Goal: Information Seeking & Learning: Compare options

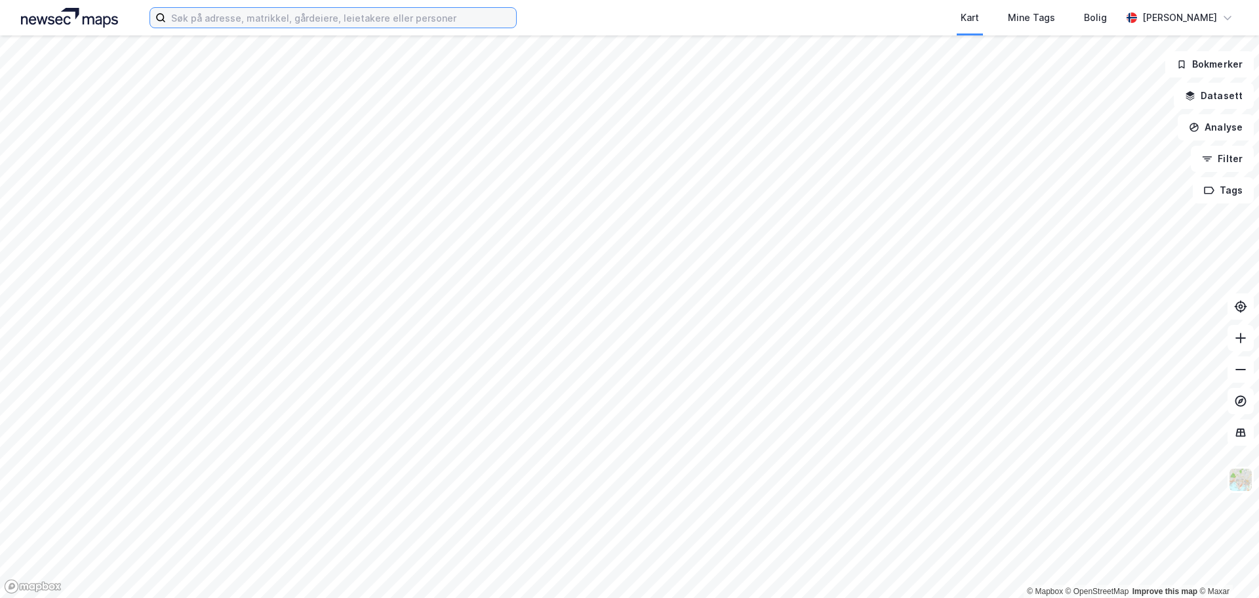
click at [369, 13] on input at bounding box center [341, 18] width 350 height 20
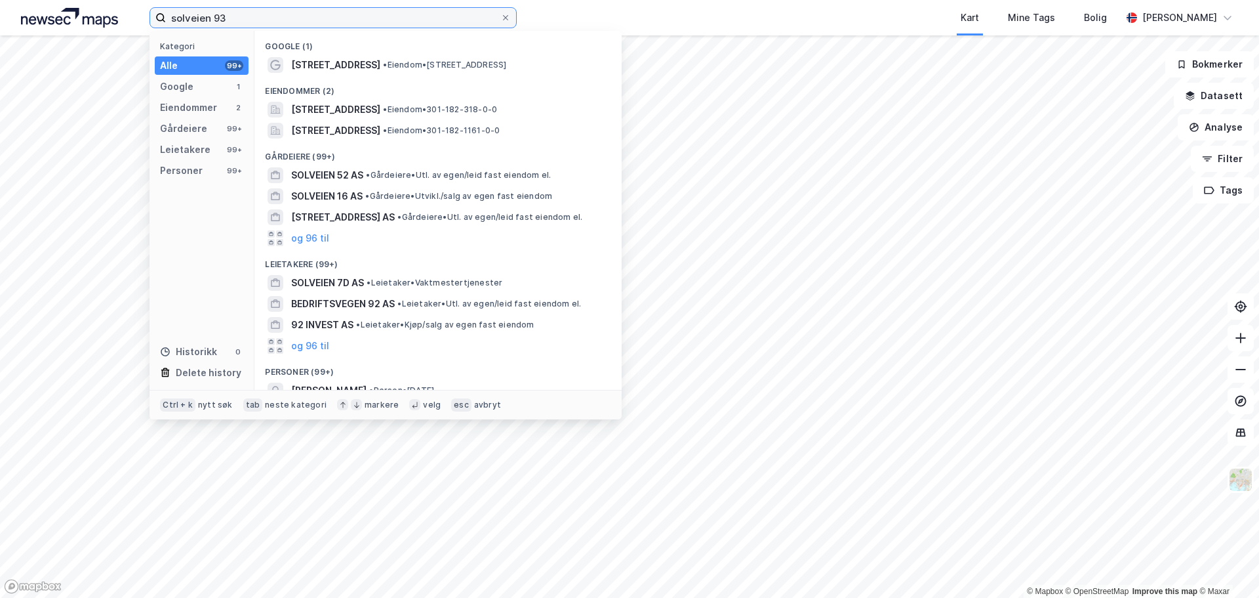
type input "solveien 93"
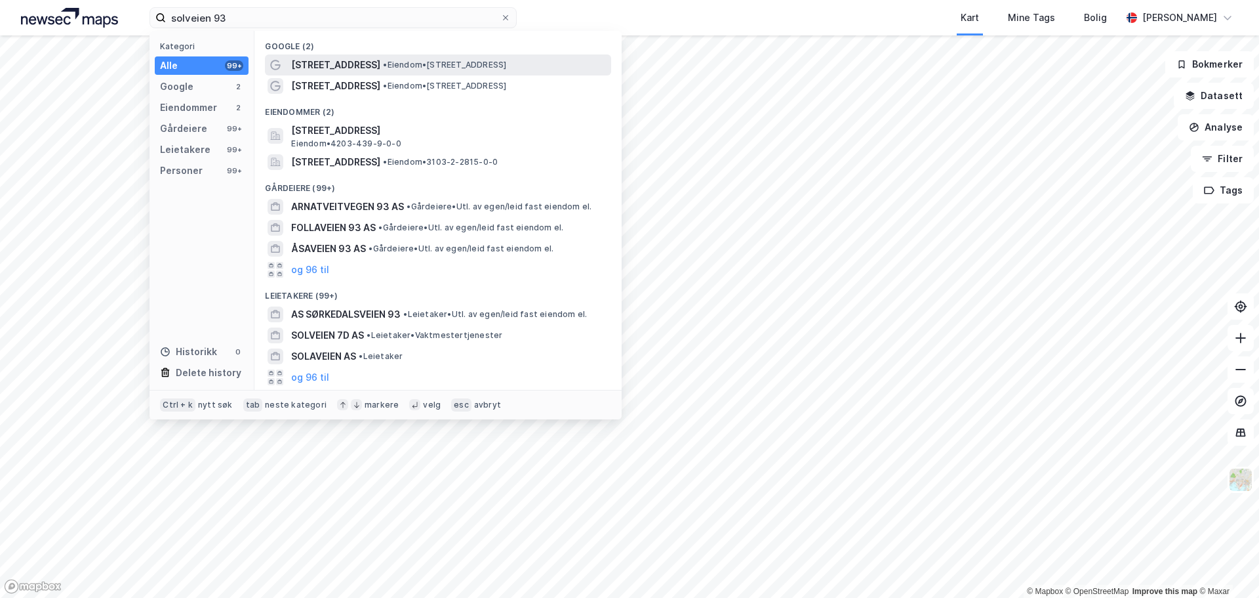
click at [390, 68] on span "• Eiendom • [STREET_ADDRESS]" at bounding box center [444, 65] width 123 height 10
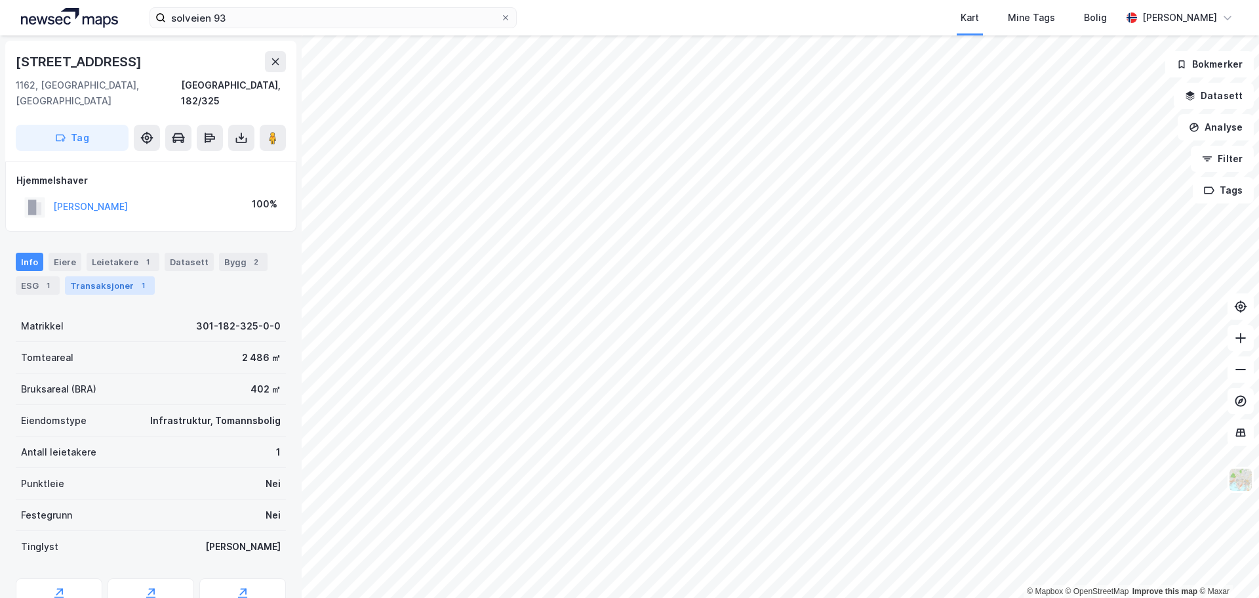
click at [88, 276] on div "Transaksjoner 1" at bounding box center [110, 285] width 90 height 18
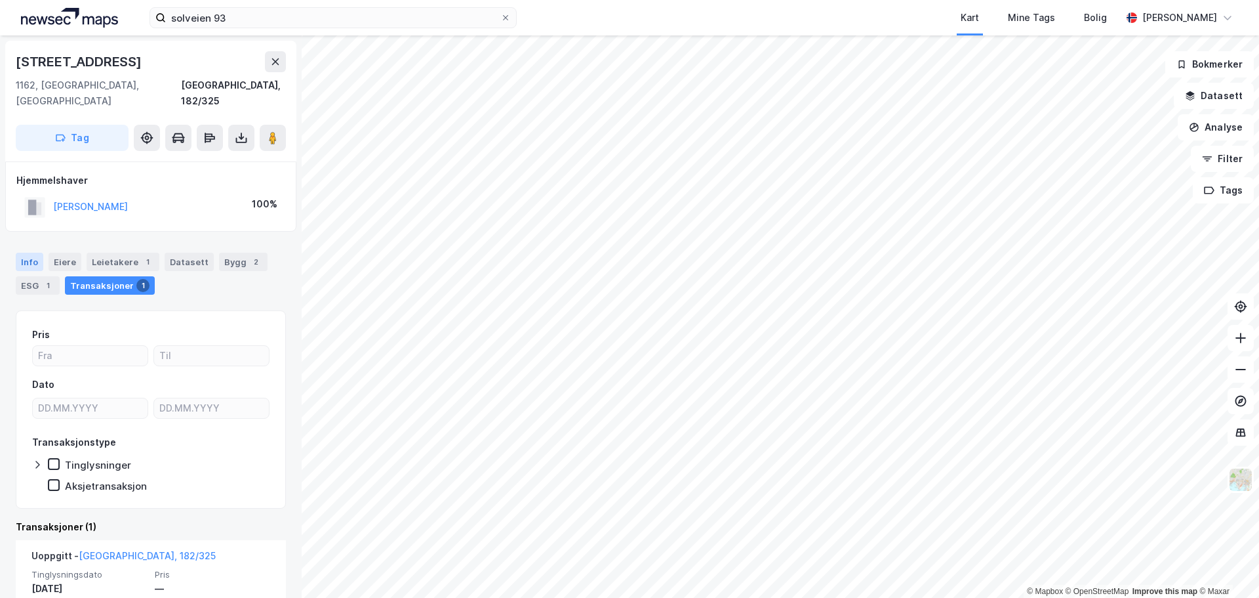
click at [33, 253] on div "Info" at bounding box center [30, 262] width 28 height 18
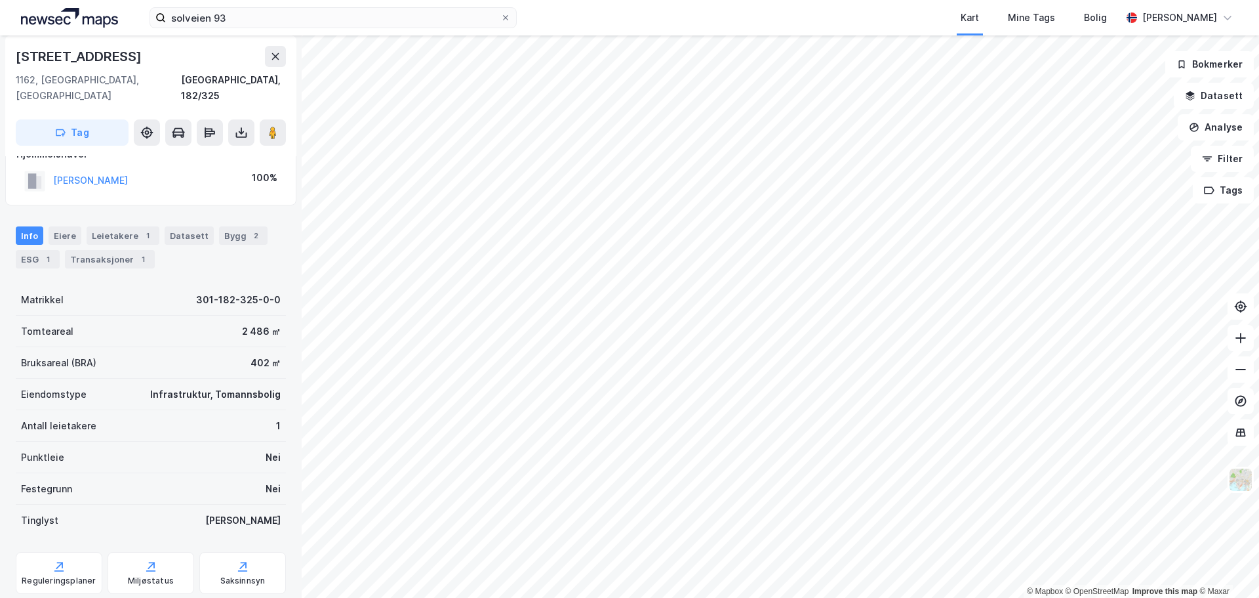
scroll to position [49, 0]
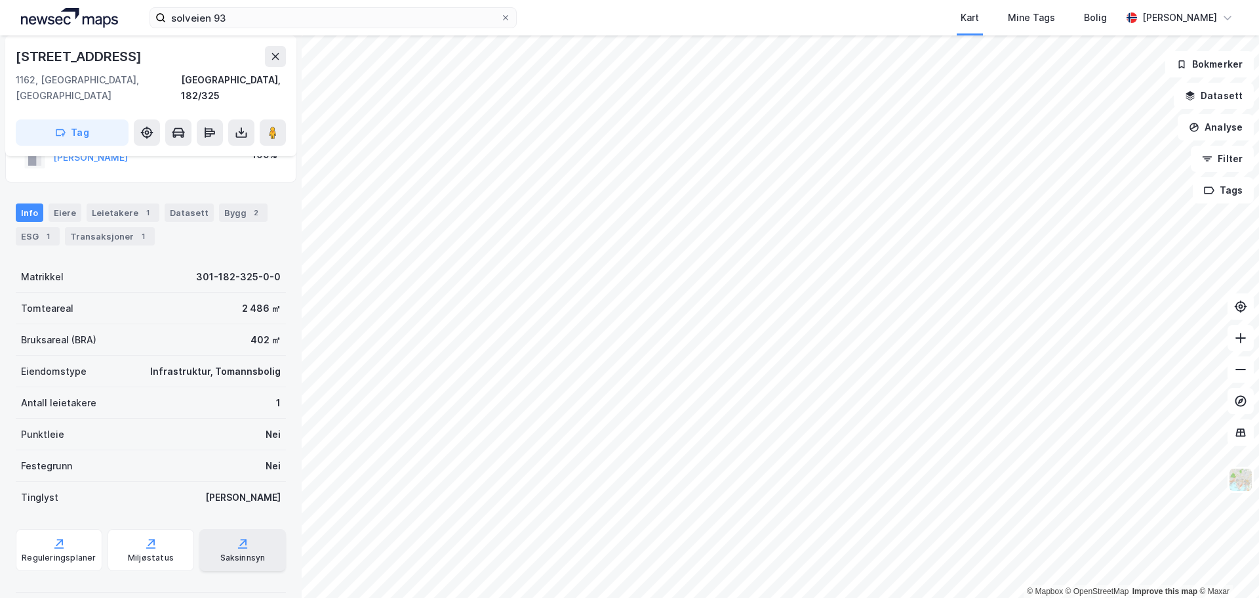
click at [243, 552] on div "Saksinnsyn" at bounding box center [242, 557] width 45 height 10
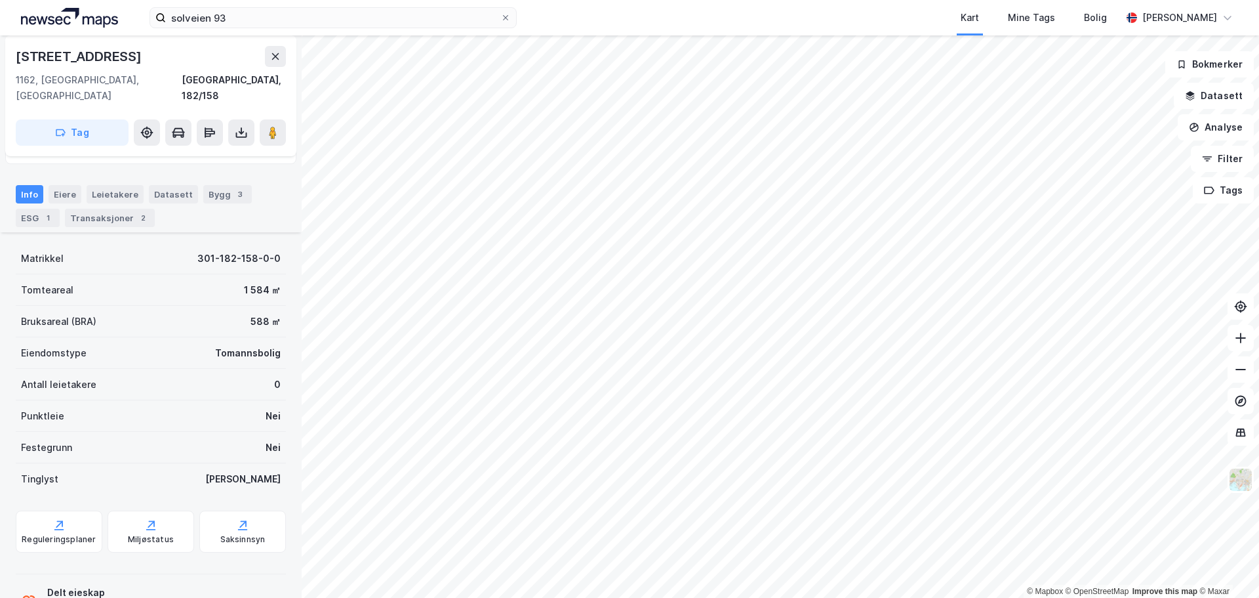
scroll to position [115, 0]
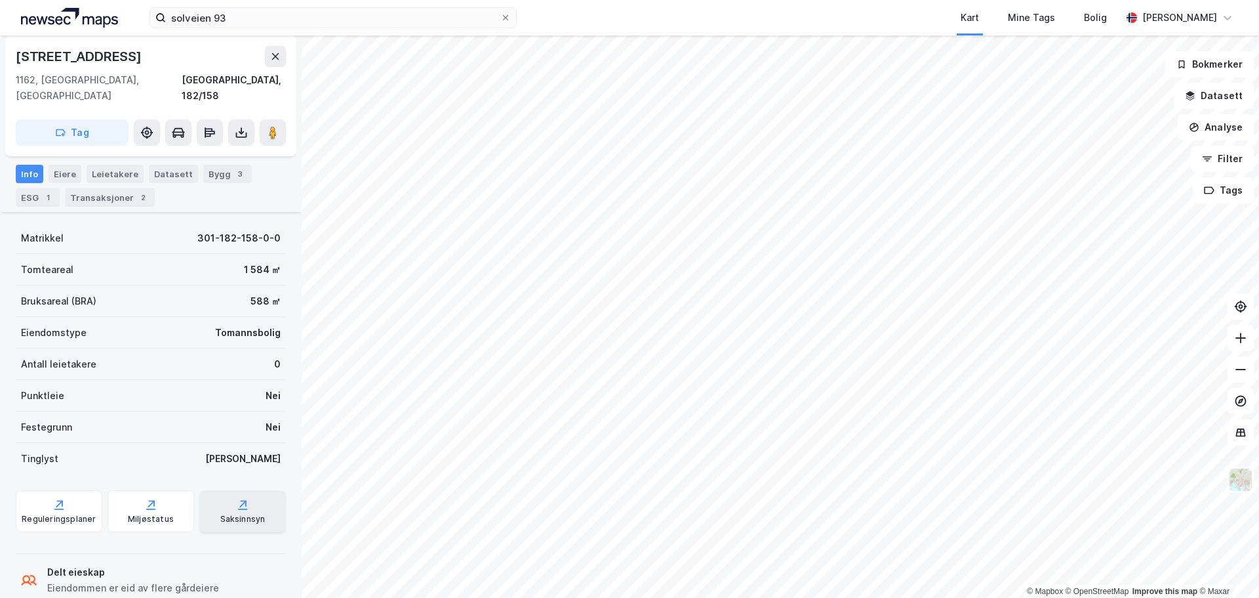
click at [237, 497] on div "Saksinnsyn" at bounding box center [242, 511] width 87 height 42
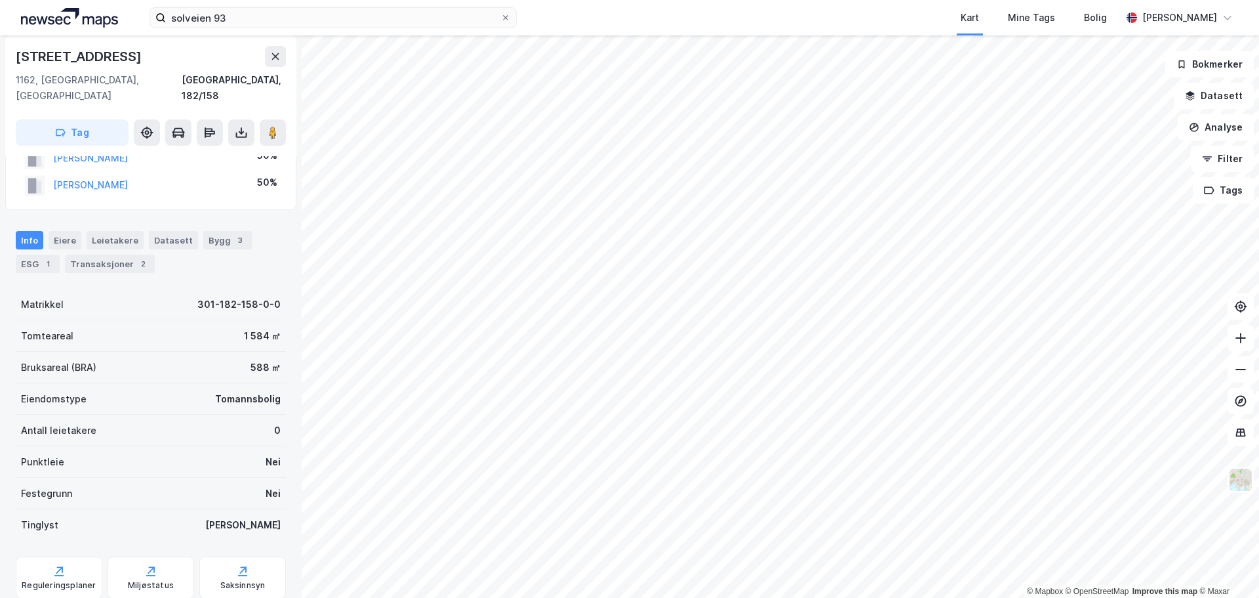
scroll to position [0, 0]
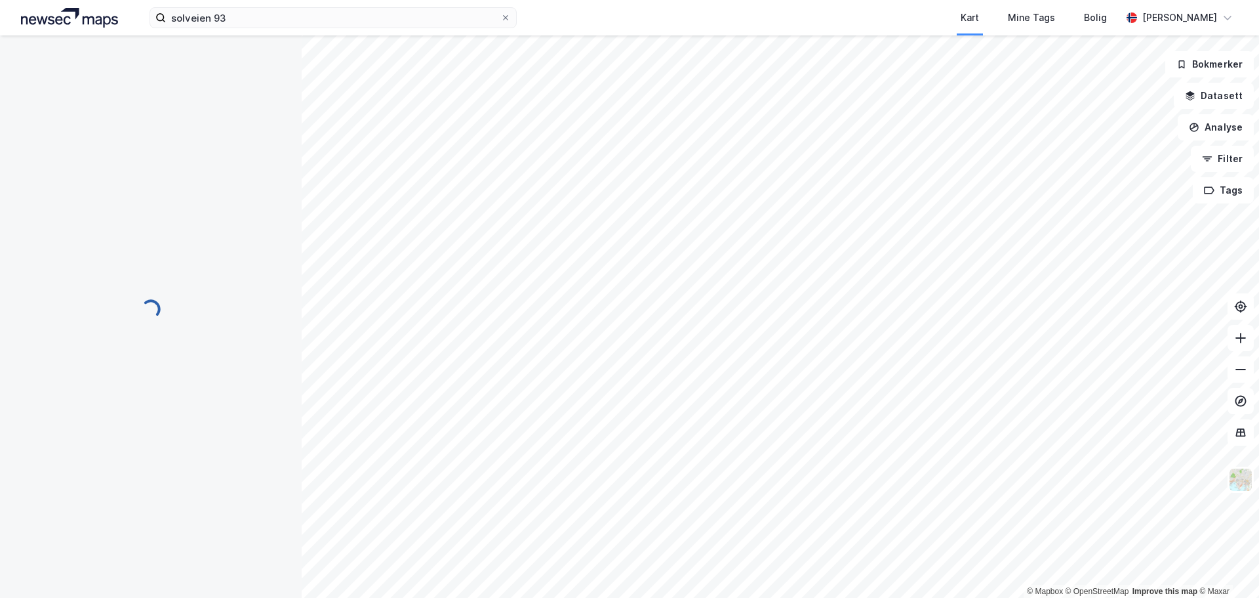
scroll to position [2, 0]
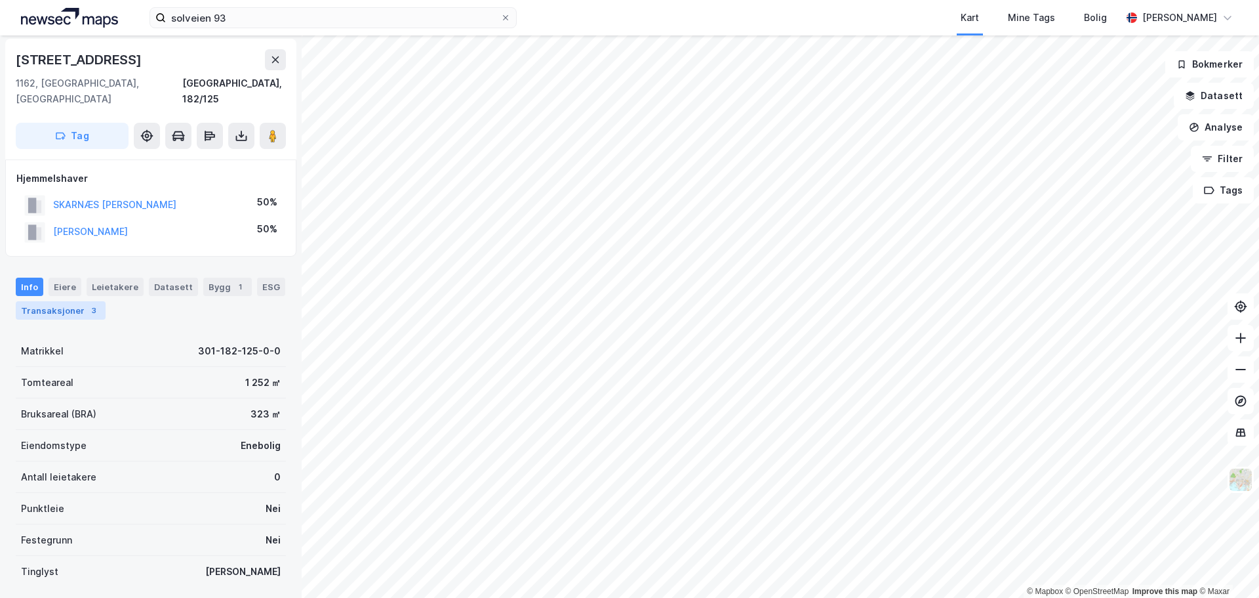
click at [69, 301] on div "Transaksjoner 3" at bounding box center [61, 310] width 90 height 18
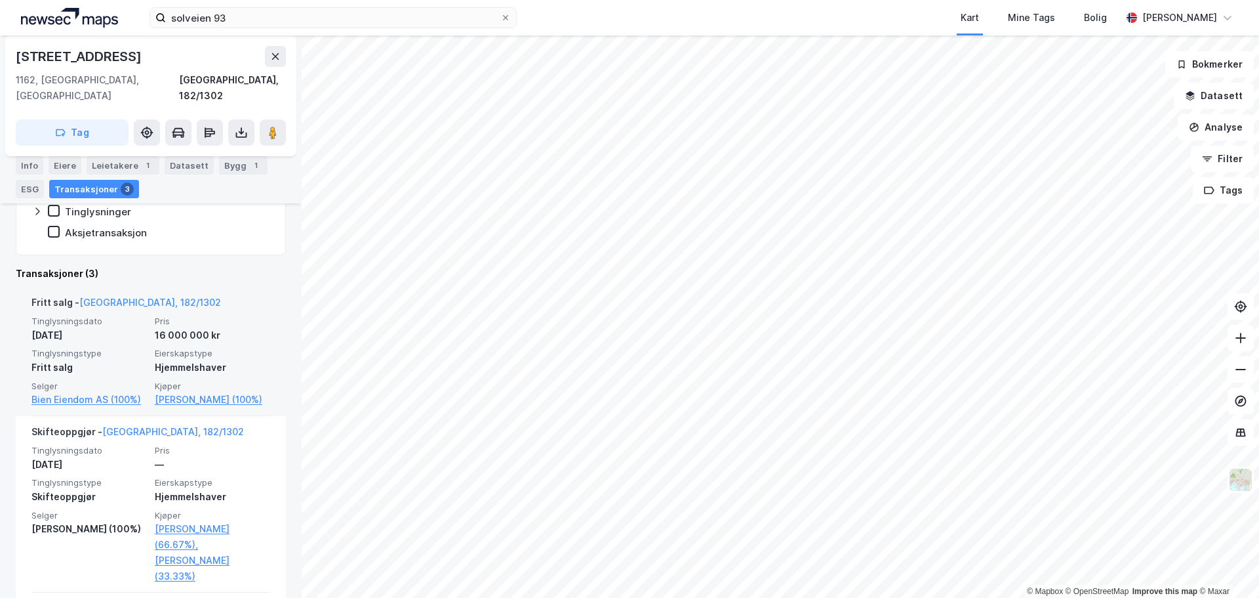
scroll to position [262, 0]
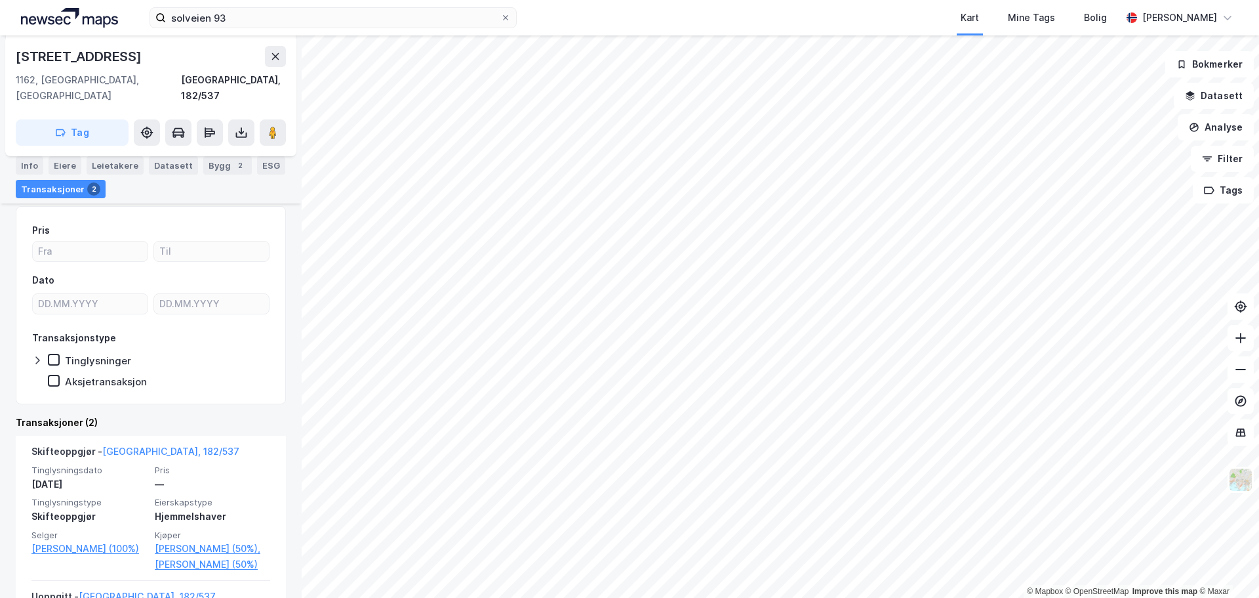
scroll to position [258, 0]
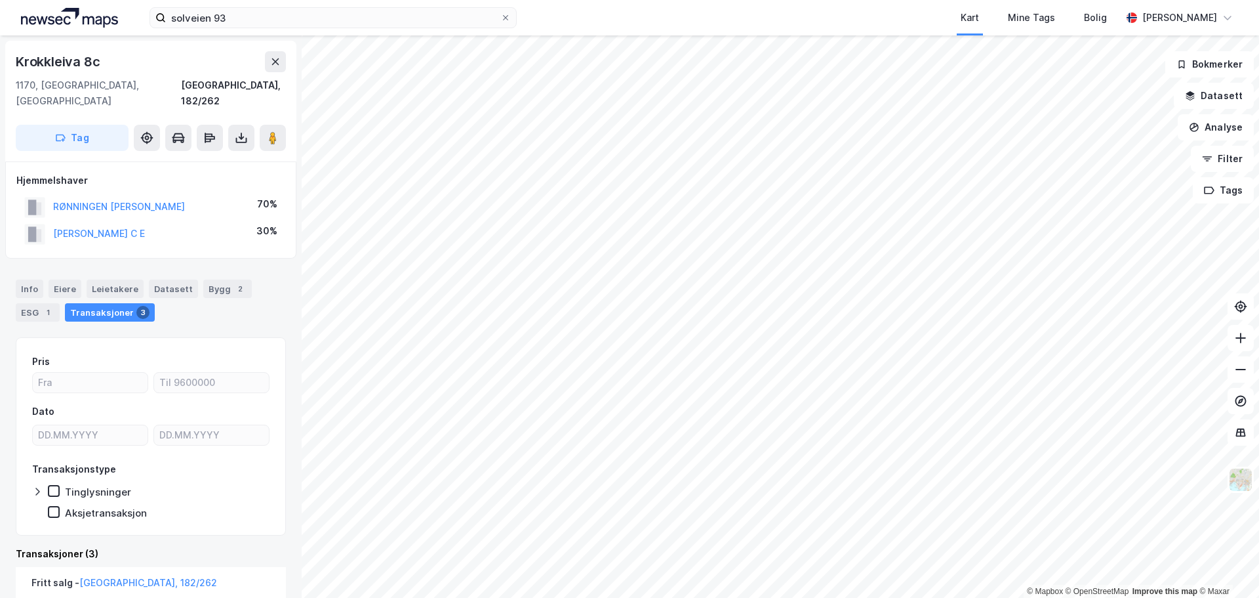
click at [10, 266] on div "Info [PERSON_NAME] Datasett Bygg 2 ESG 1 Transaksjoner 3" at bounding box center [151, 295] width 302 height 63
click at [22, 279] on div "Info" at bounding box center [30, 288] width 28 height 18
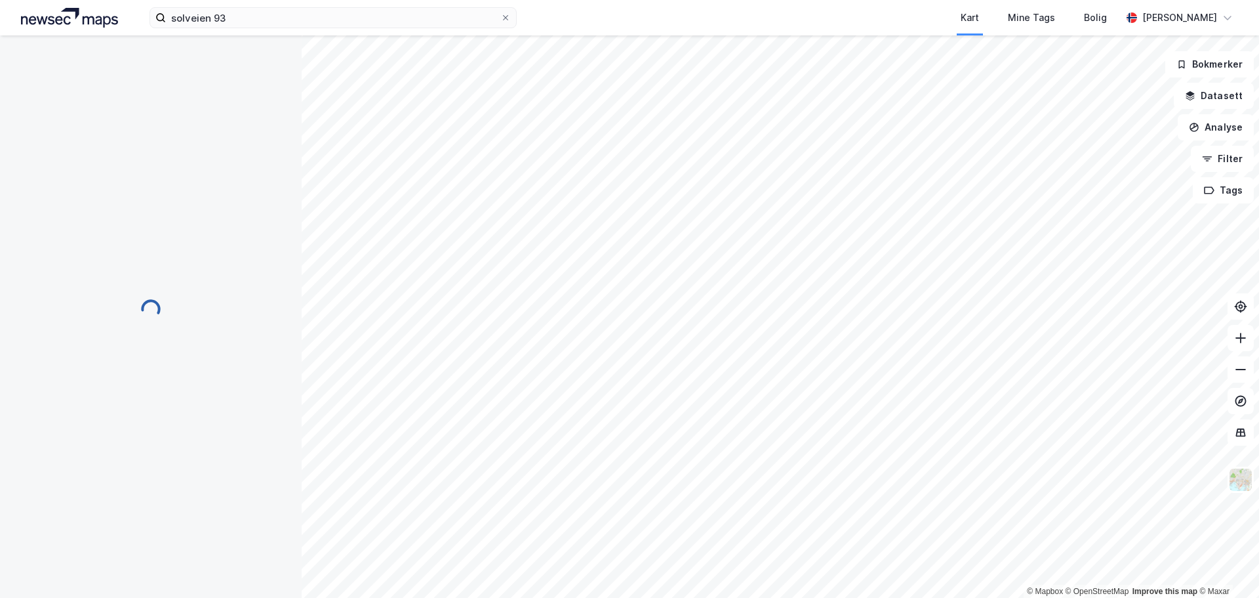
scroll to position [5, 0]
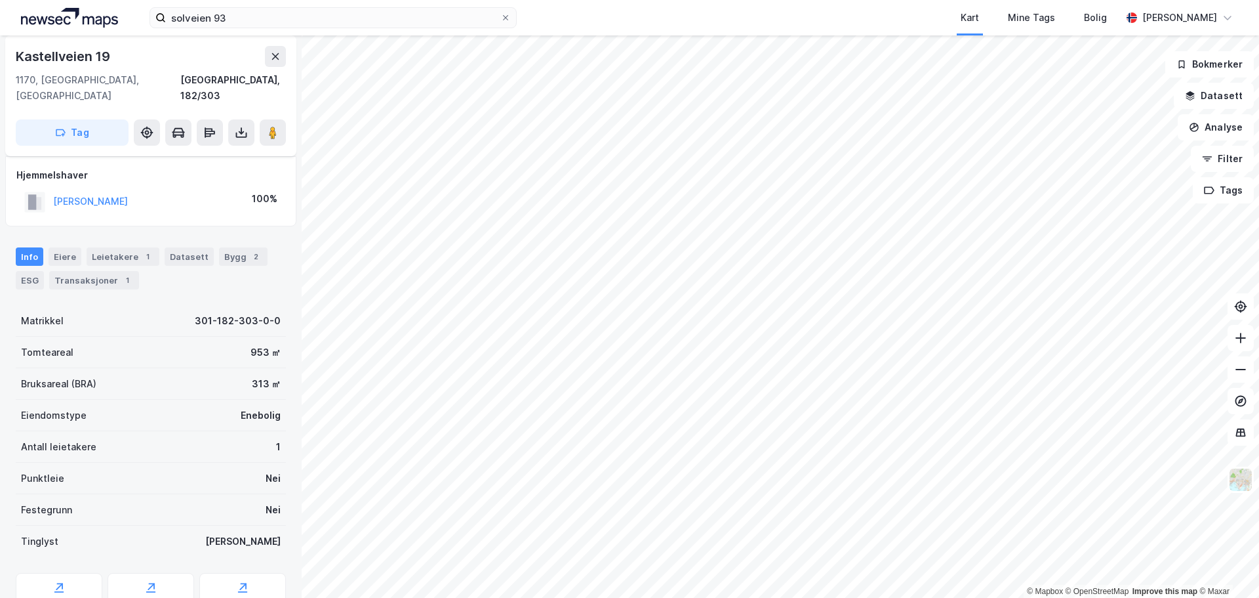
scroll to position [5, 0]
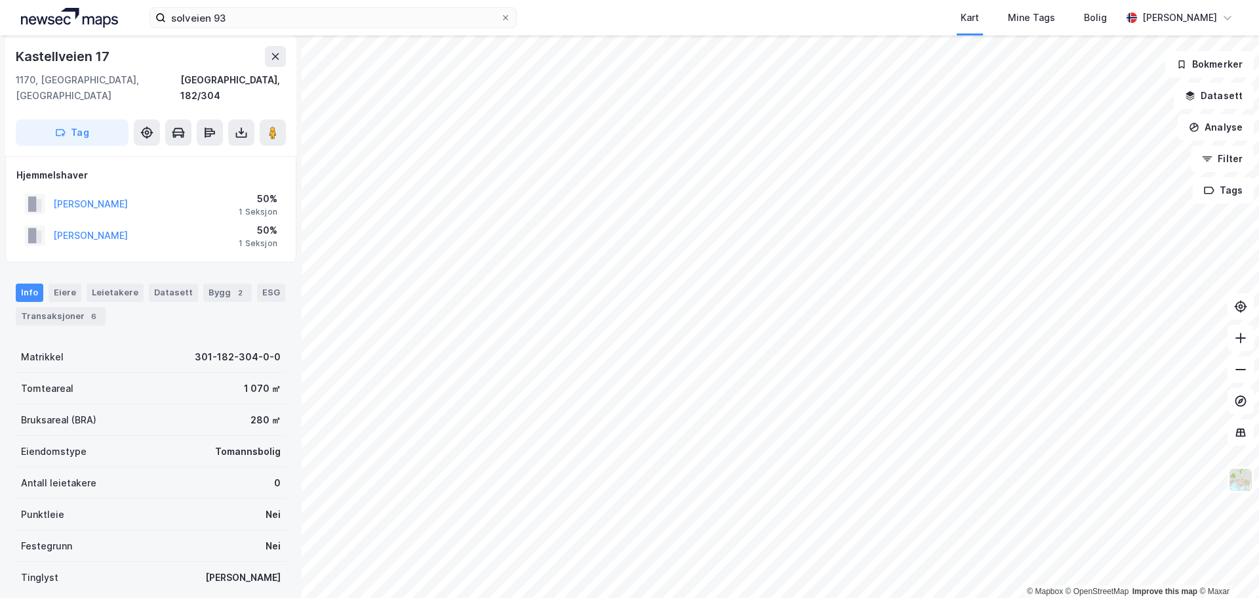
scroll to position [5, 0]
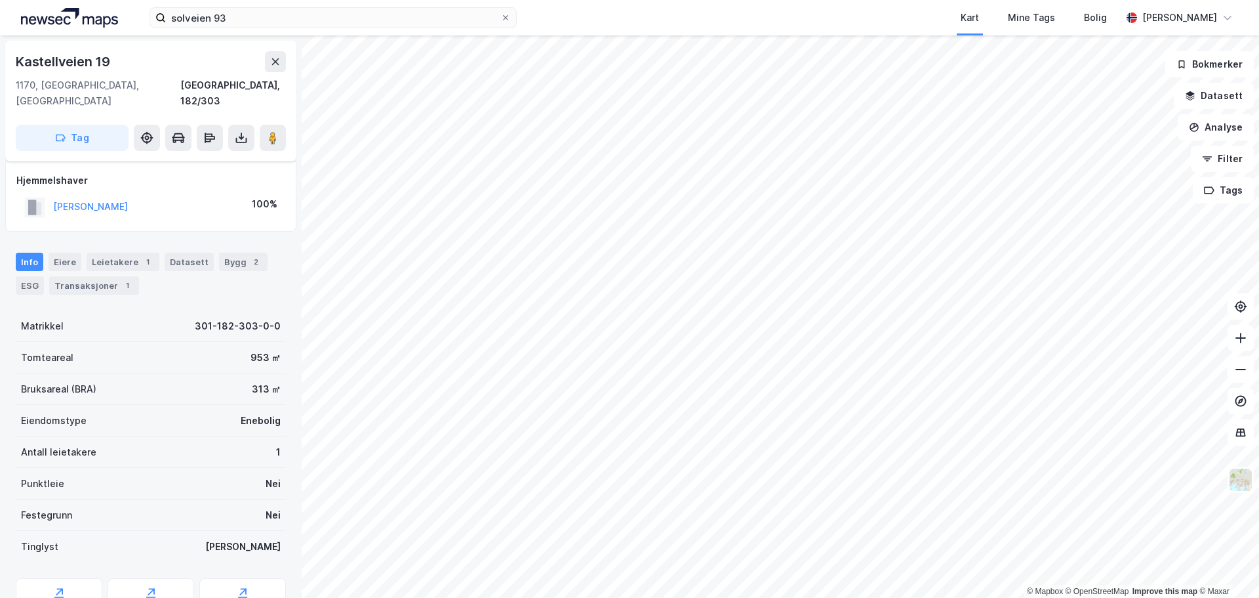
scroll to position [5, 0]
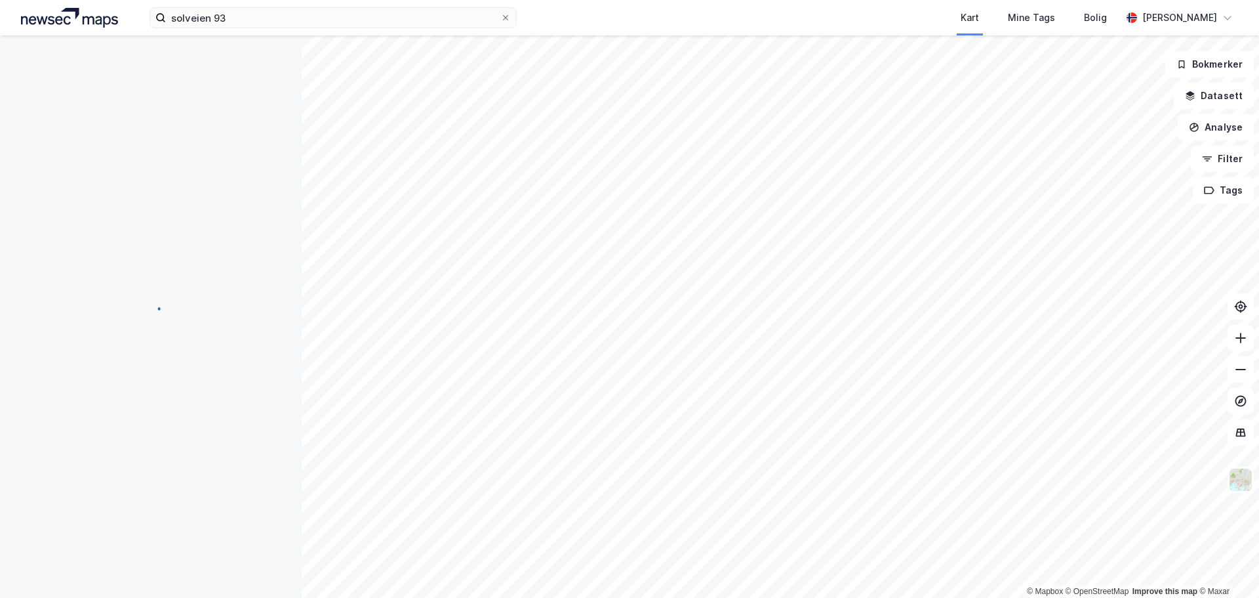
scroll to position [5, 0]
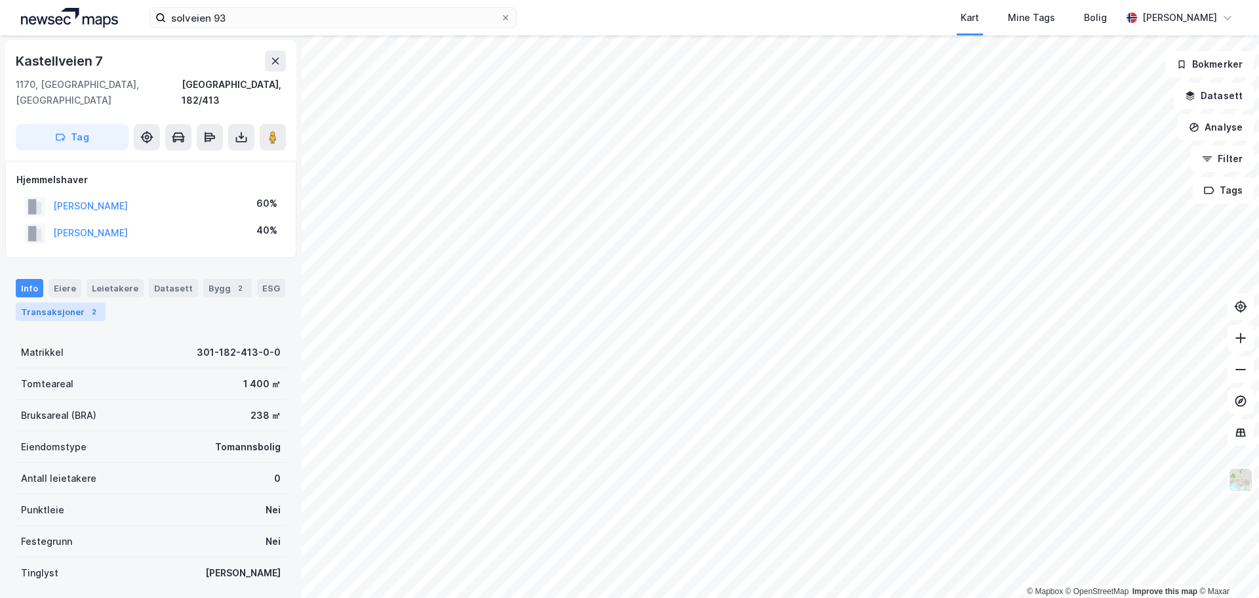
click at [72, 302] on div "Transaksjoner 2" at bounding box center [61, 311] width 90 height 18
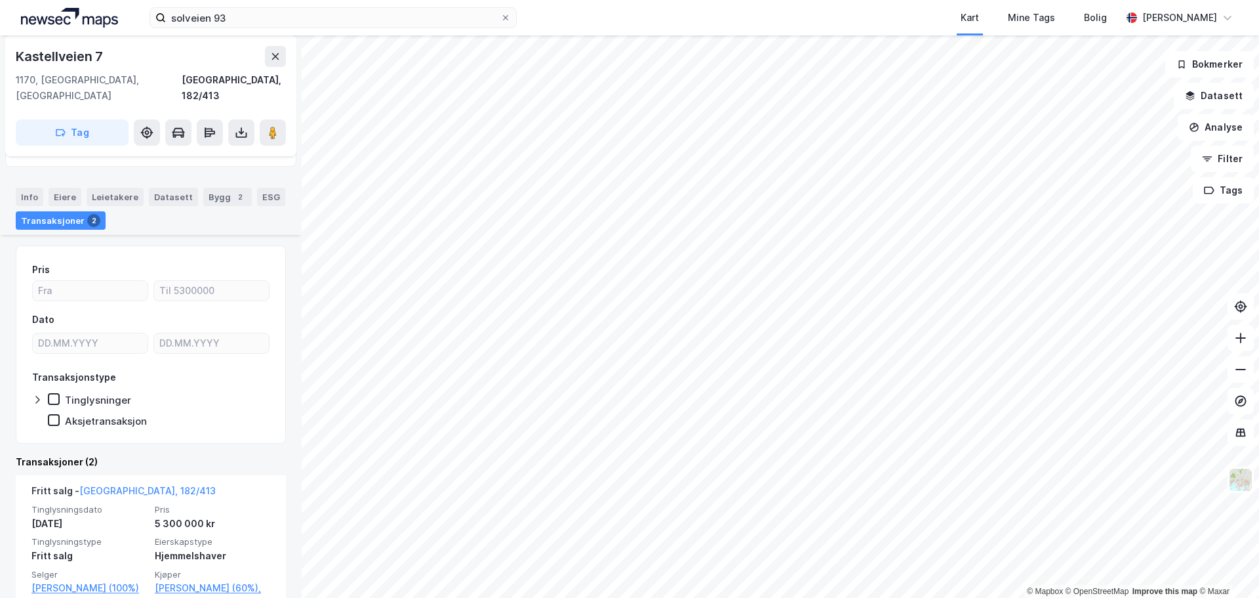
scroll to position [258, 0]
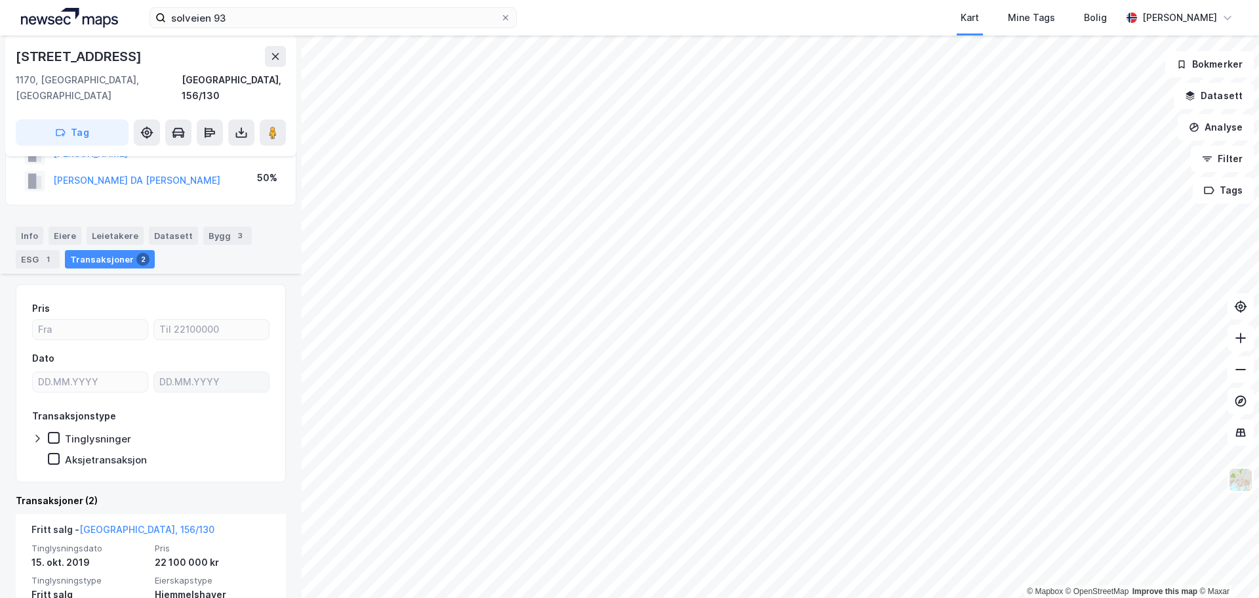
scroll to position [131, 0]
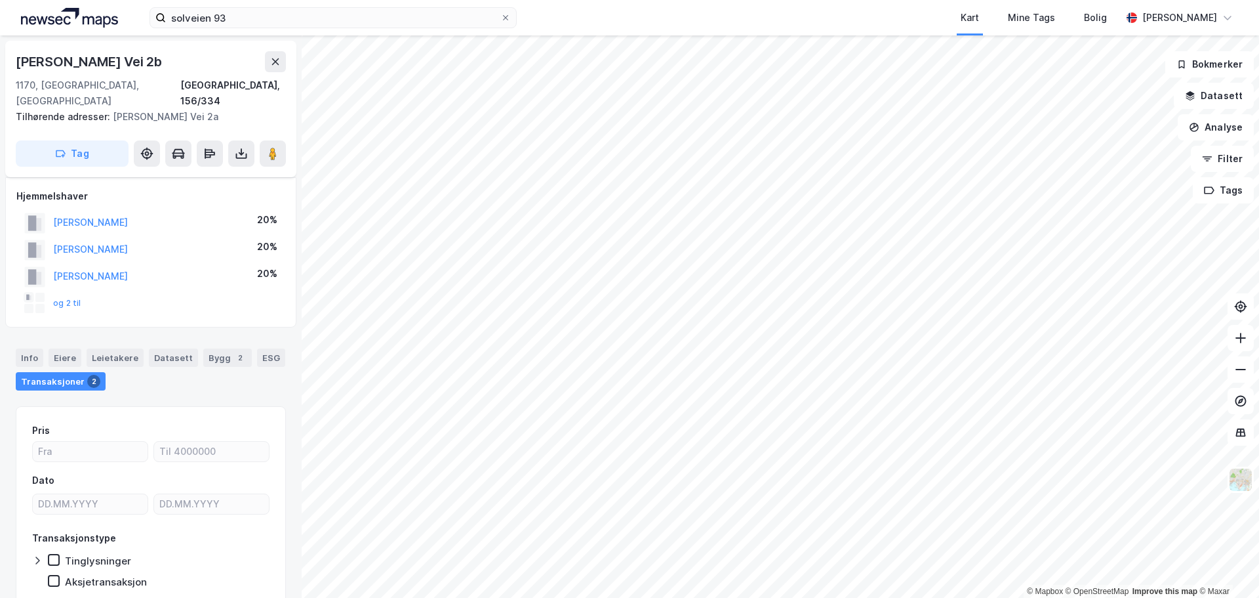
scroll to position [38, 0]
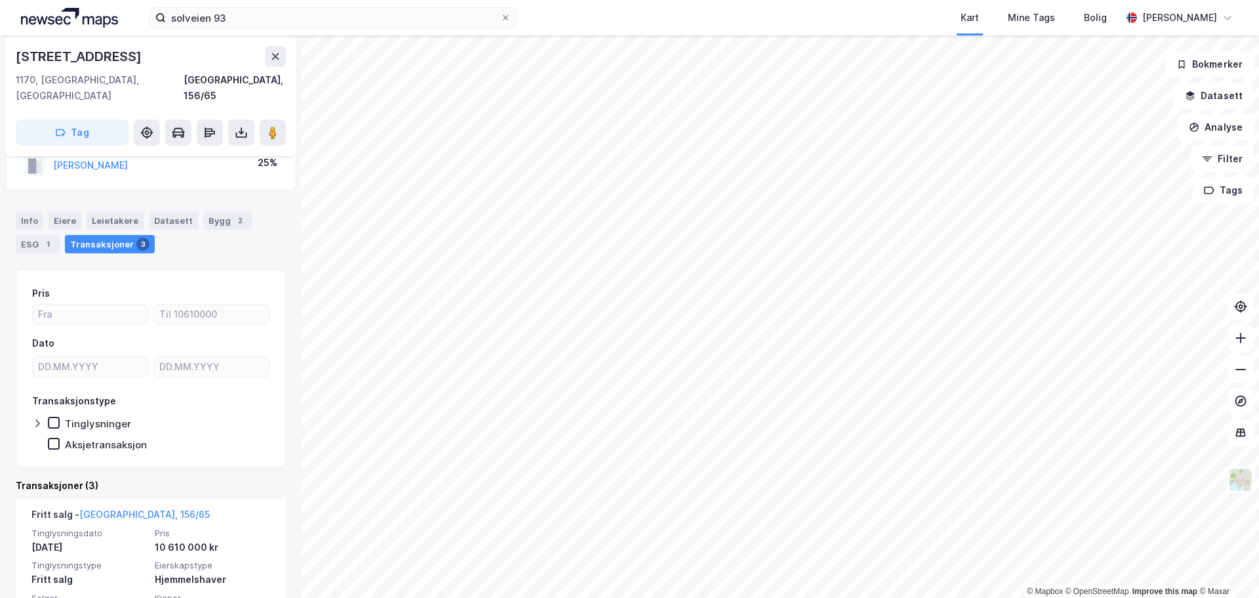
scroll to position [131, 0]
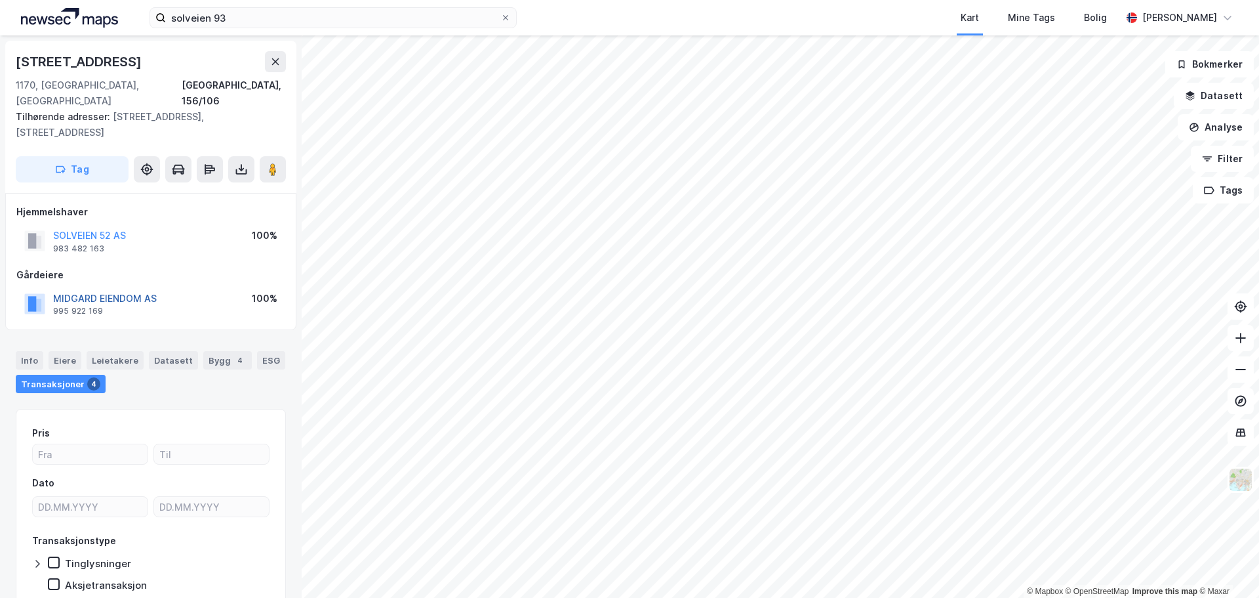
click at [0, 0] on button "MIDGARD EIENDOM AS" at bounding box center [0, 0] width 0 height 0
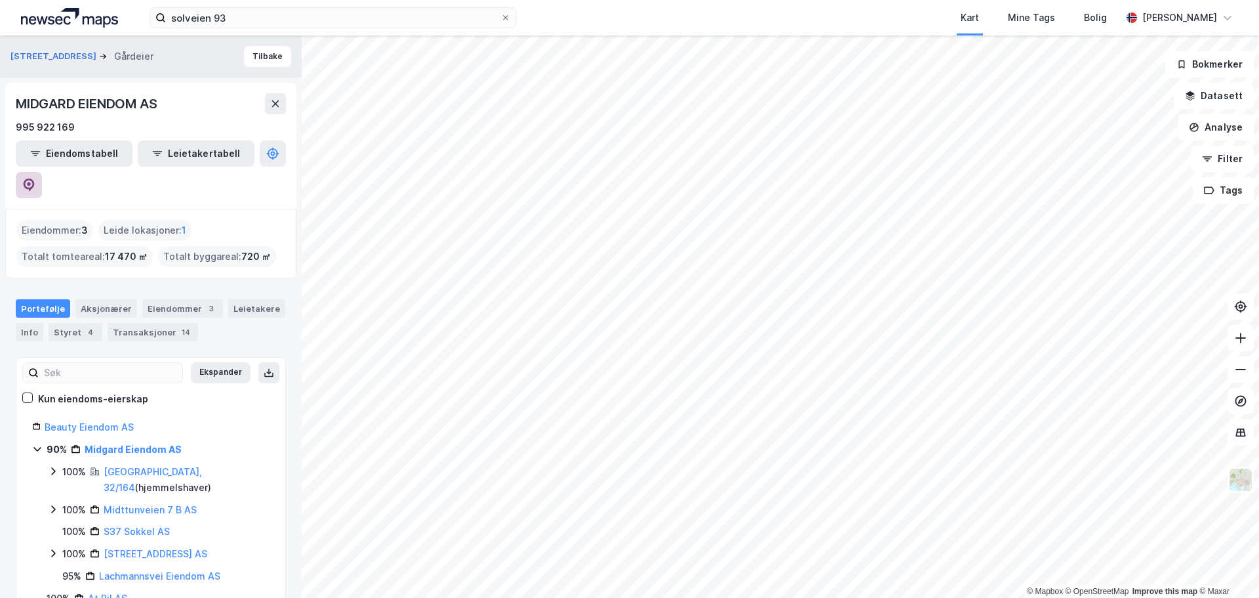
click at [35, 178] on icon at bounding box center [29, 184] width 11 height 13
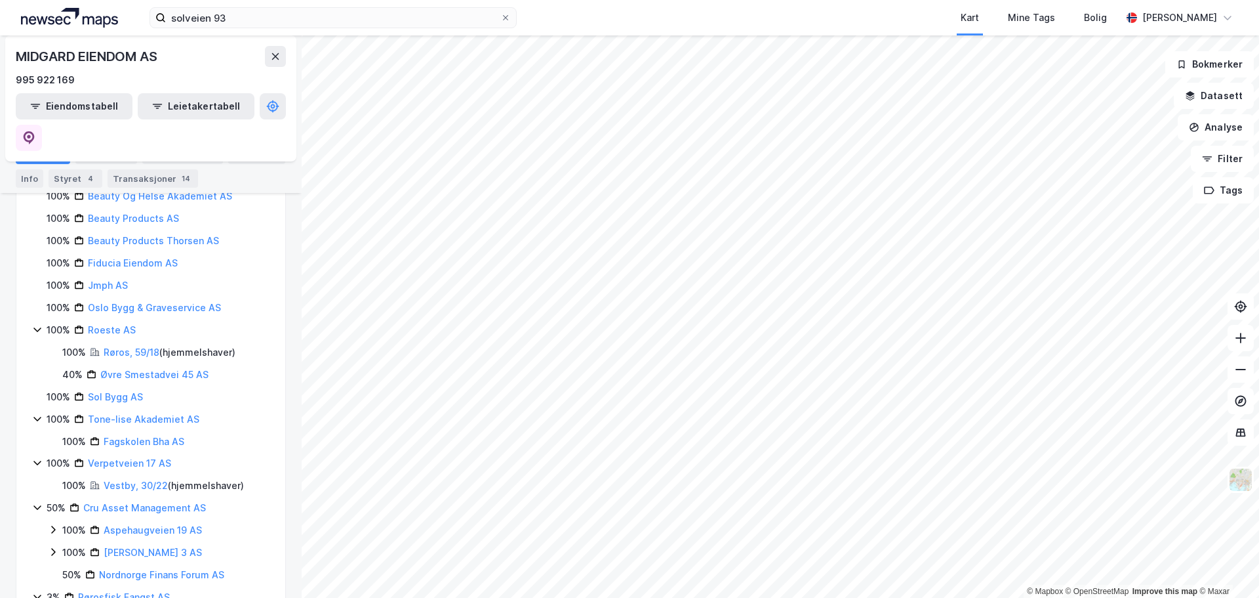
scroll to position [439, 0]
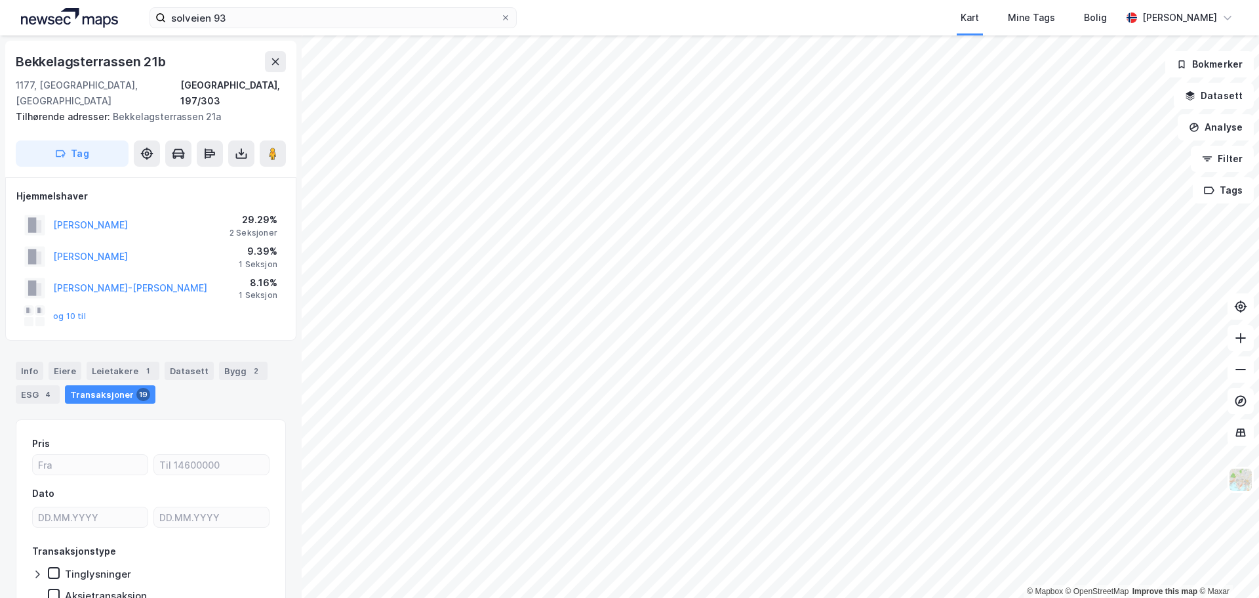
scroll to position [1, 0]
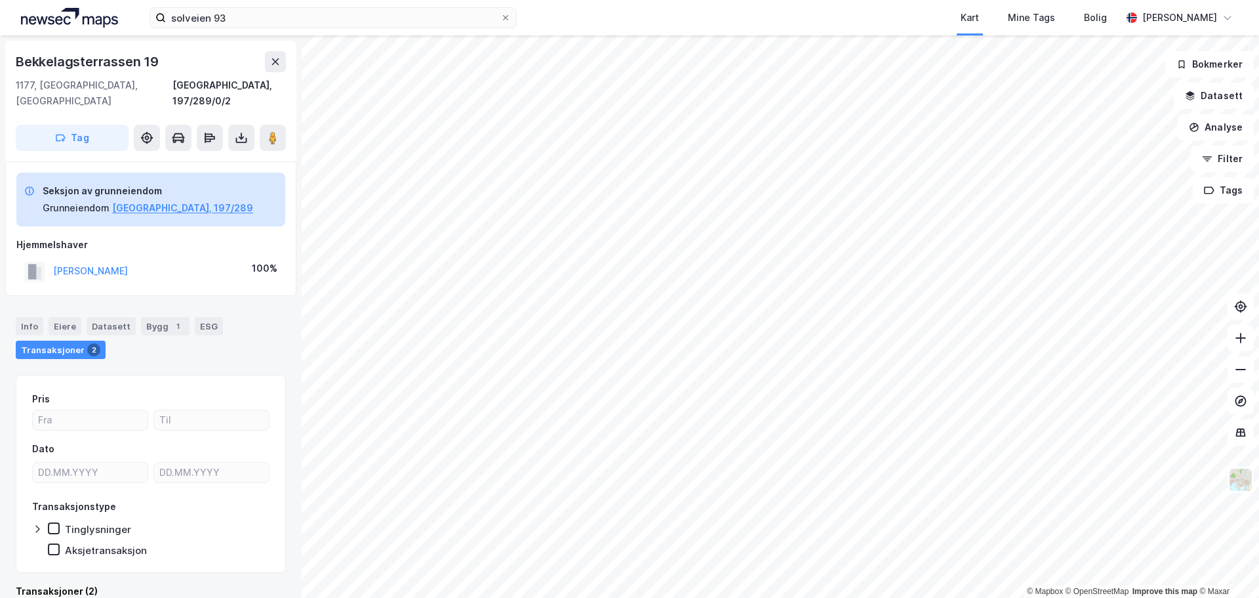
scroll to position [1, 0]
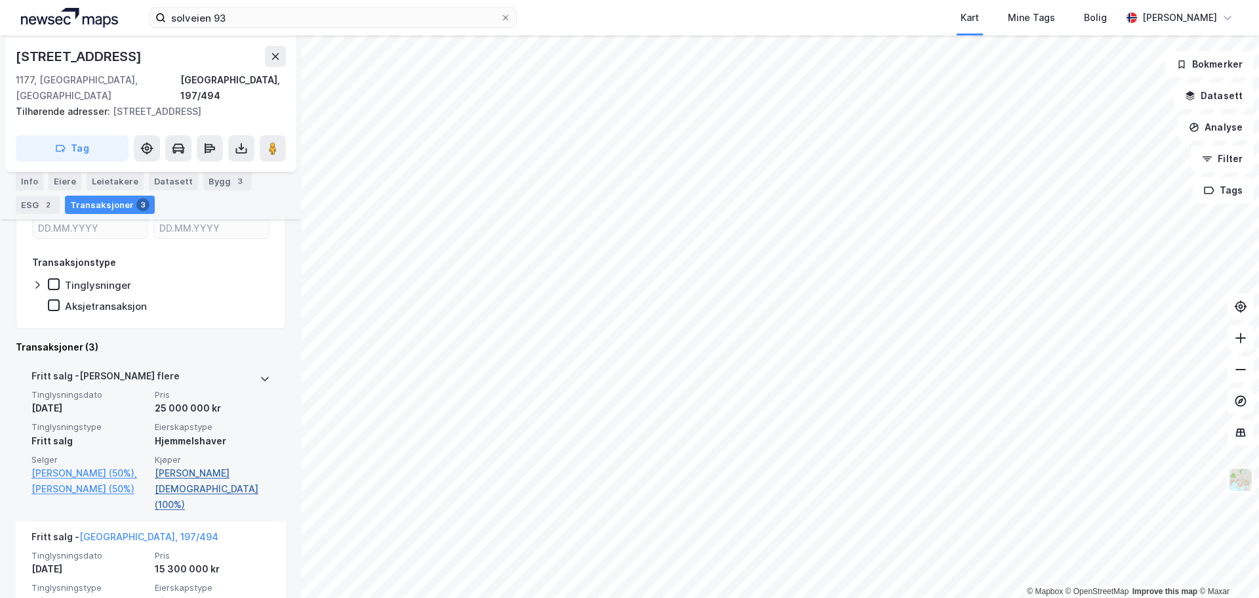
scroll to position [197, 0]
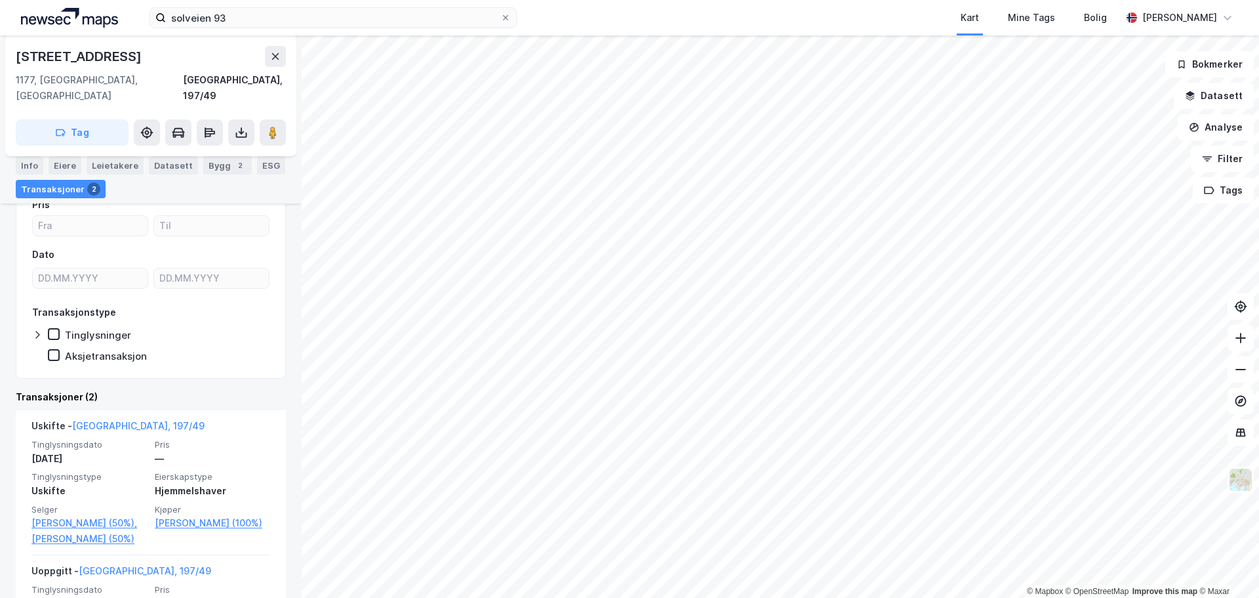
scroll to position [131, 0]
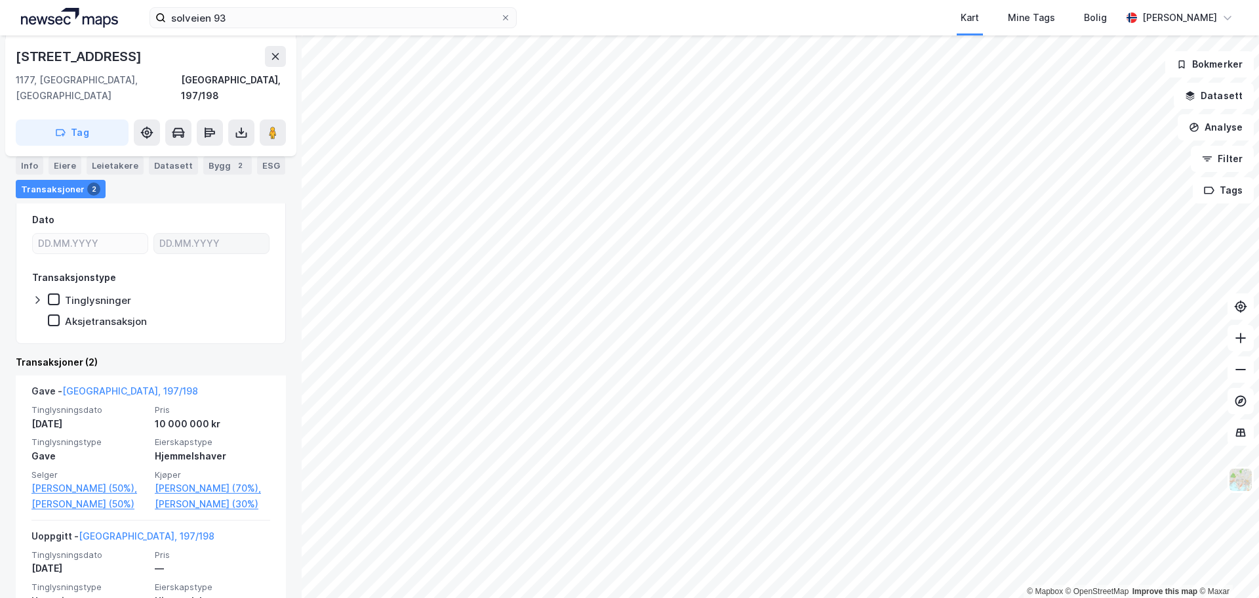
scroll to position [197, 0]
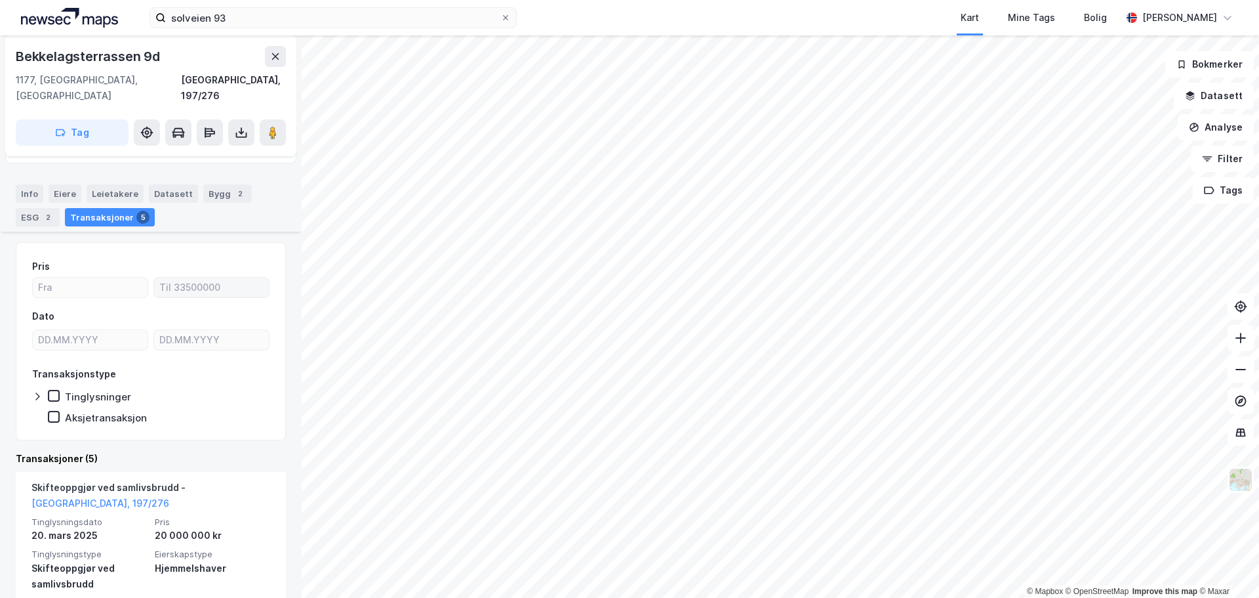
scroll to position [131, 0]
